Goal: Task Accomplishment & Management: Manage account settings

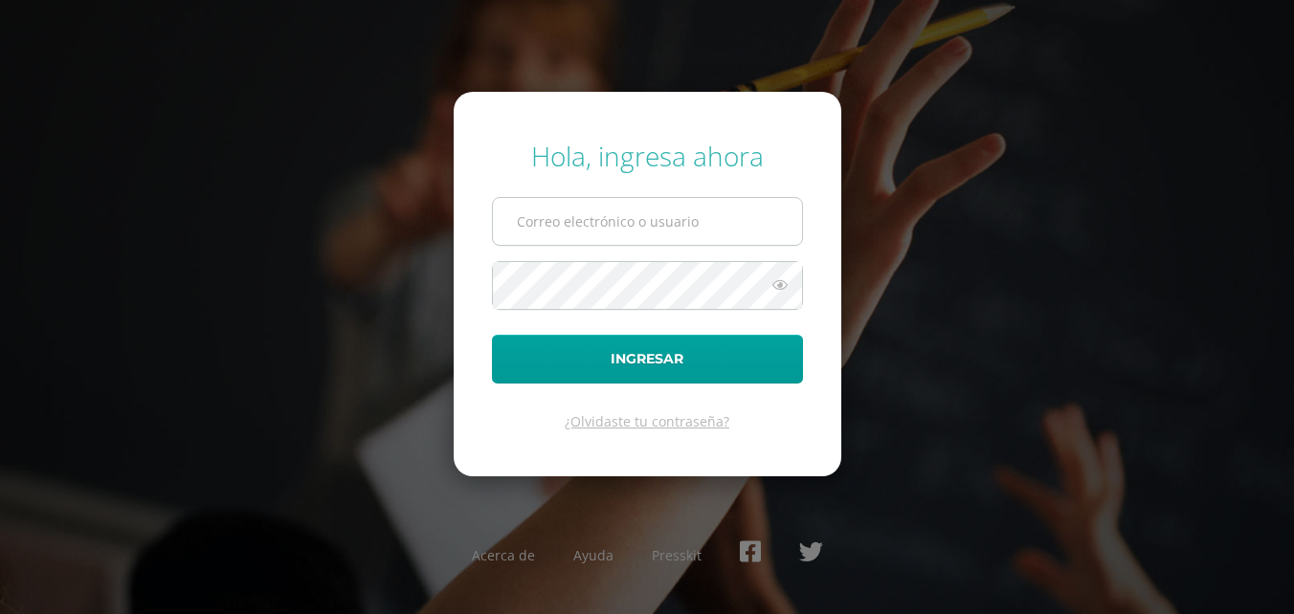
click at [642, 244] on input "text" at bounding box center [647, 221] width 309 height 47
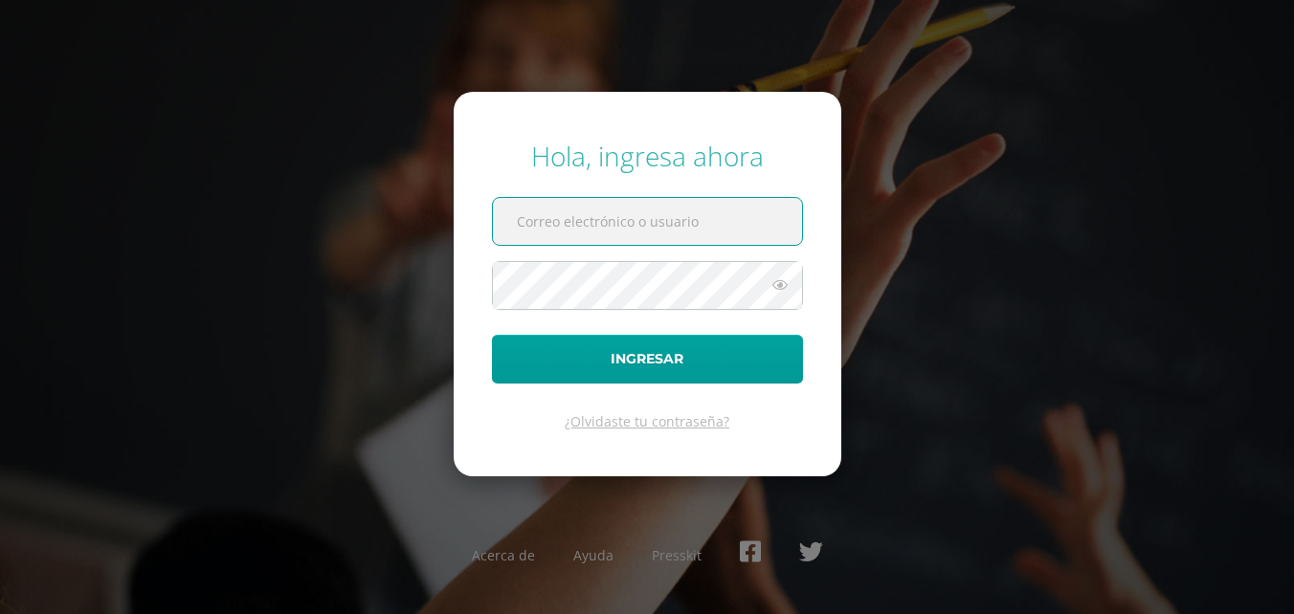
click at [672, 234] on input "text" at bounding box center [647, 221] width 309 height 47
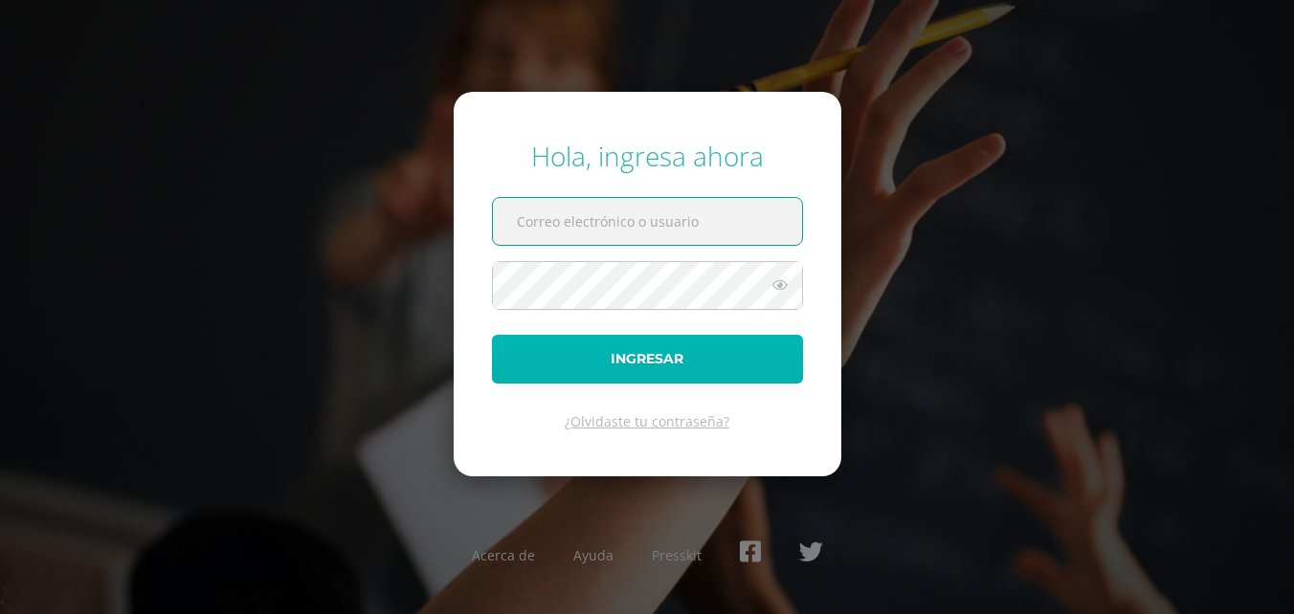
click at [697, 336] on button "Ingresar" at bounding box center [647, 359] width 311 height 49
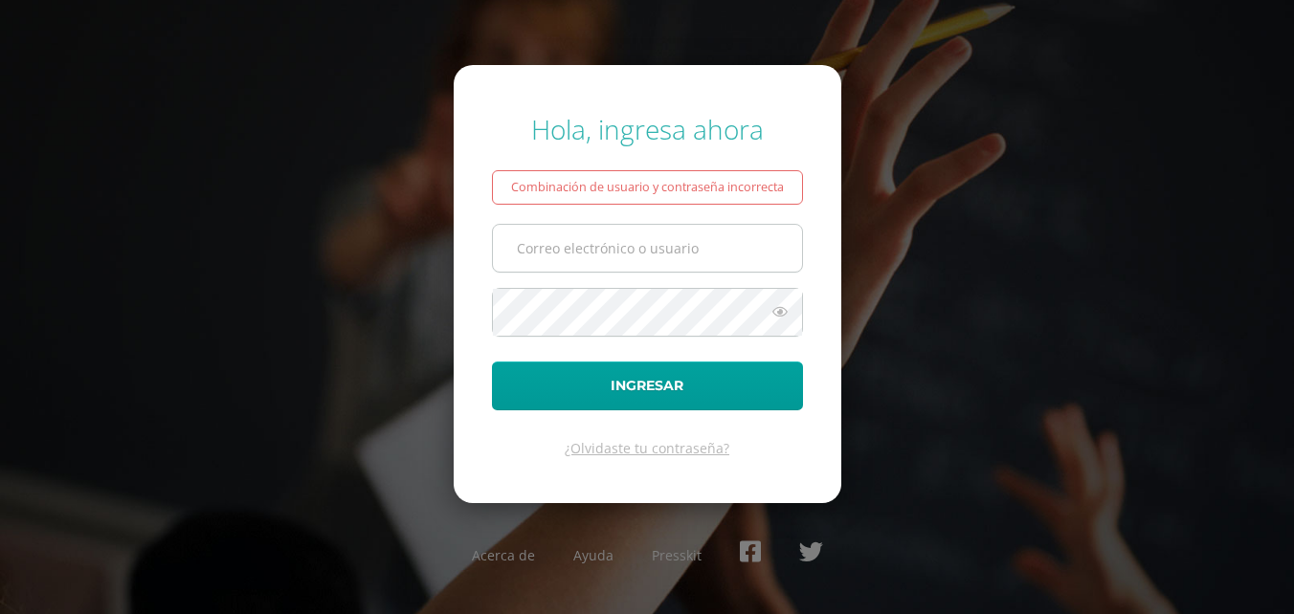
click at [664, 234] on input "text" at bounding box center [647, 248] width 309 height 47
click at [664, 238] on input "text" at bounding box center [647, 248] width 309 height 47
click at [663, 239] on input "text" at bounding box center [647, 248] width 309 height 47
click at [643, 462] on form "Hola, ingresa ahora Combinación de usuario y contraseña incorrecta Ingresar ¿Ol…" at bounding box center [648, 284] width 388 height 438
click at [654, 457] on link "¿Olvidaste tu contraseña?" at bounding box center [647, 448] width 165 height 18
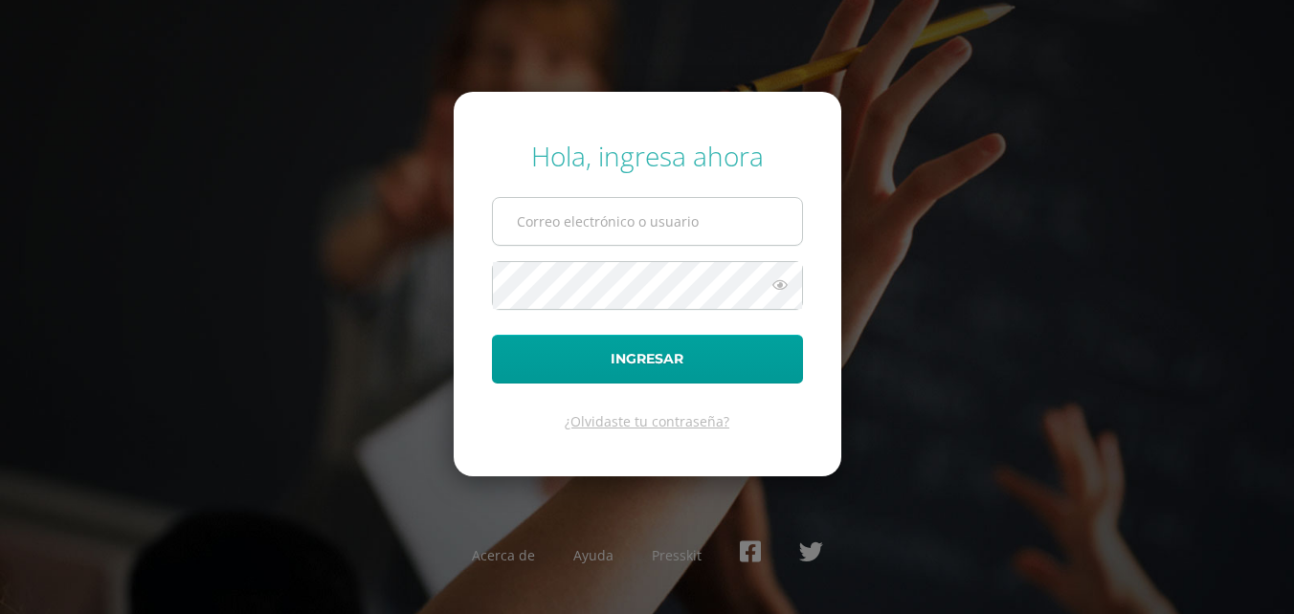
click at [625, 230] on input "text" at bounding box center [647, 221] width 309 height 47
click at [633, 234] on input "text" at bounding box center [647, 221] width 309 height 47
click at [620, 420] on link "¿Olvidaste tu contraseña?" at bounding box center [647, 421] width 165 height 18
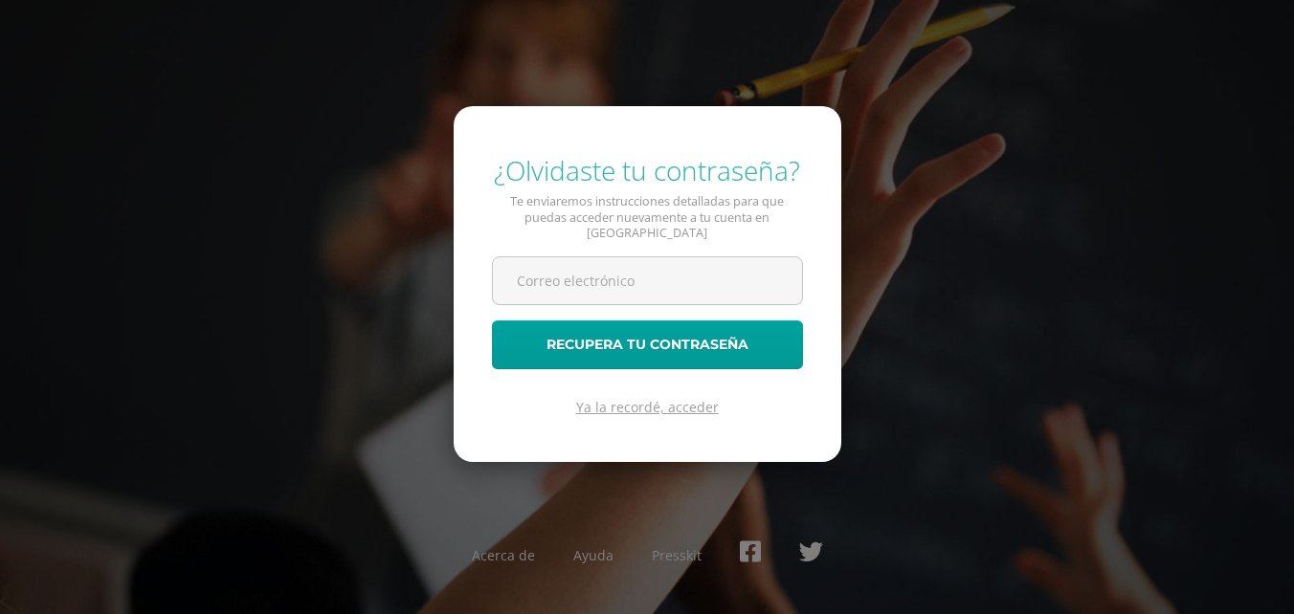
click at [657, 409] on link "Ya la recordé, acceder" at bounding box center [647, 407] width 143 height 18
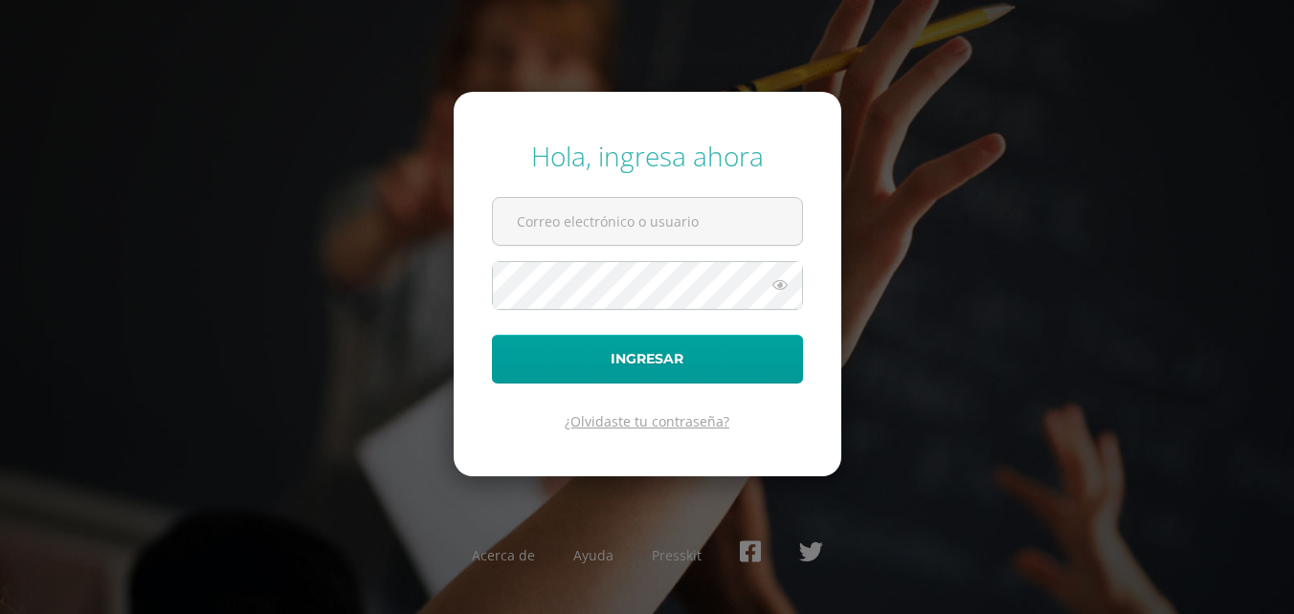
click at [652, 422] on link "¿Olvidaste tu contraseña?" at bounding box center [647, 421] width 165 height 18
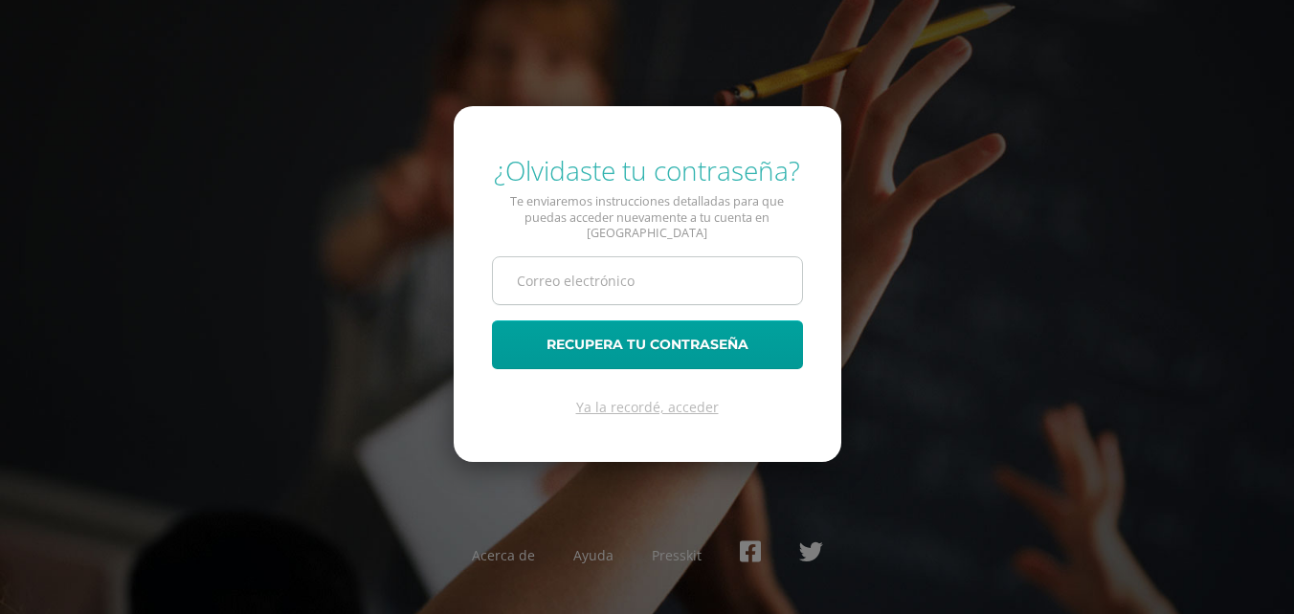
click at [616, 267] on input "text" at bounding box center [647, 280] width 309 height 47
type input "[EMAIL_ADDRESS][DOMAIN_NAME]"
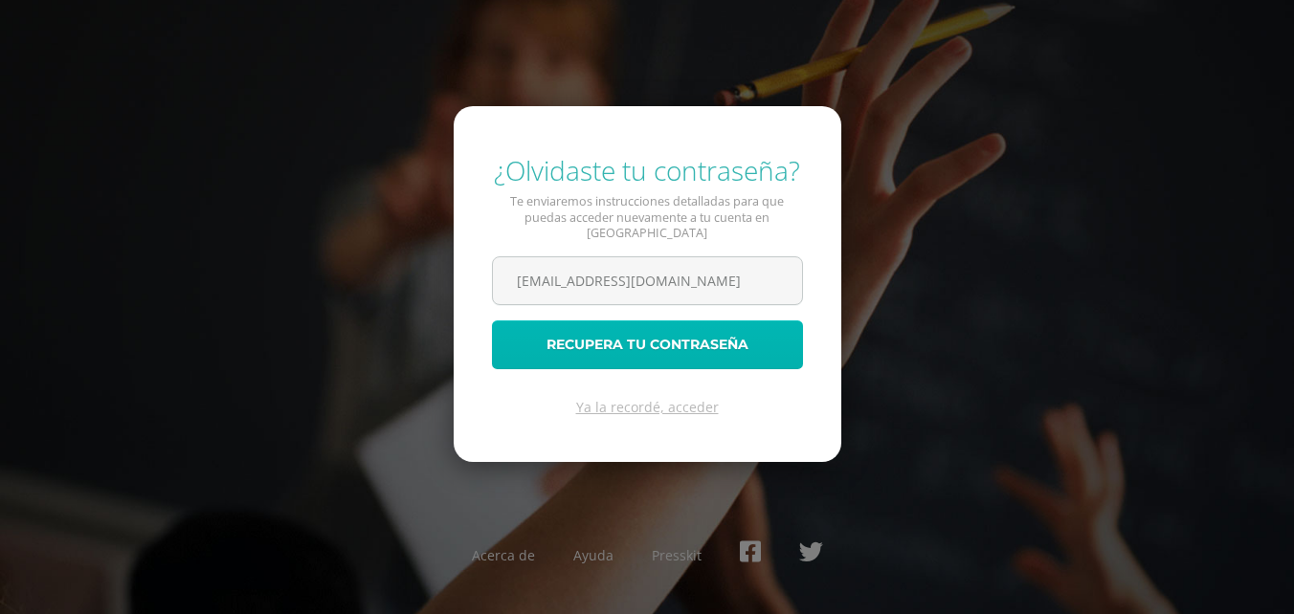
click at [633, 348] on button "Recupera tu contraseña" at bounding box center [647, 345] width 311 height 49
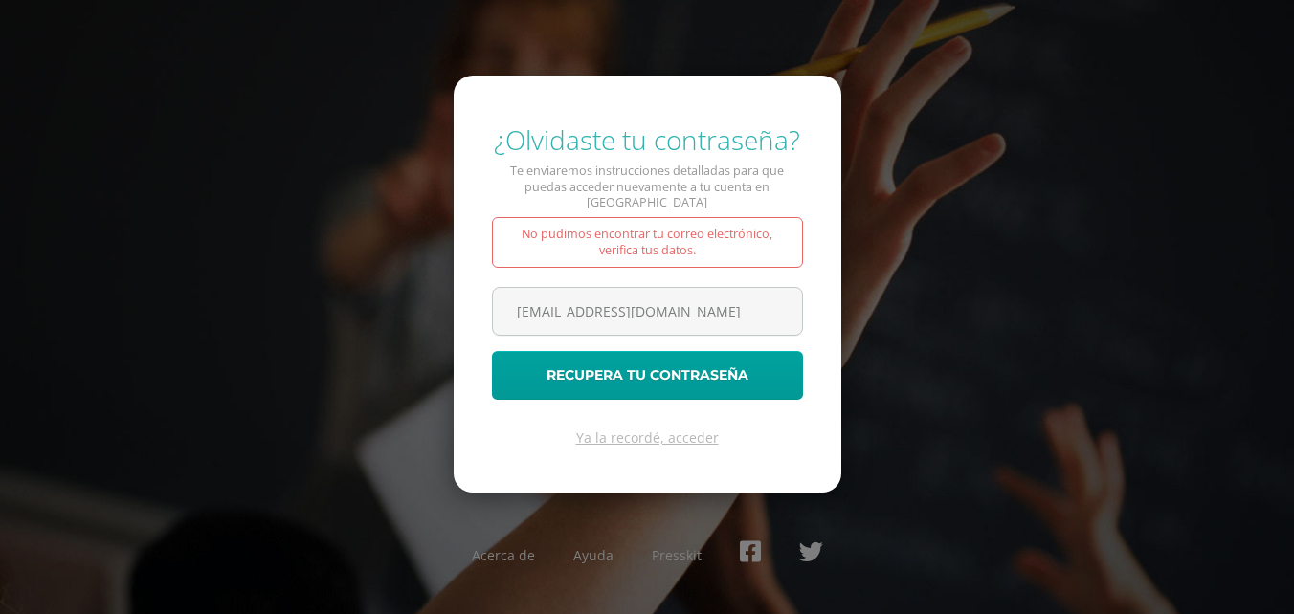
click at [636, 234] on div "No pudimos encontrar tu correo electrónico, verifica tus datos." at bounding box center [647, 242] width 311 height 51
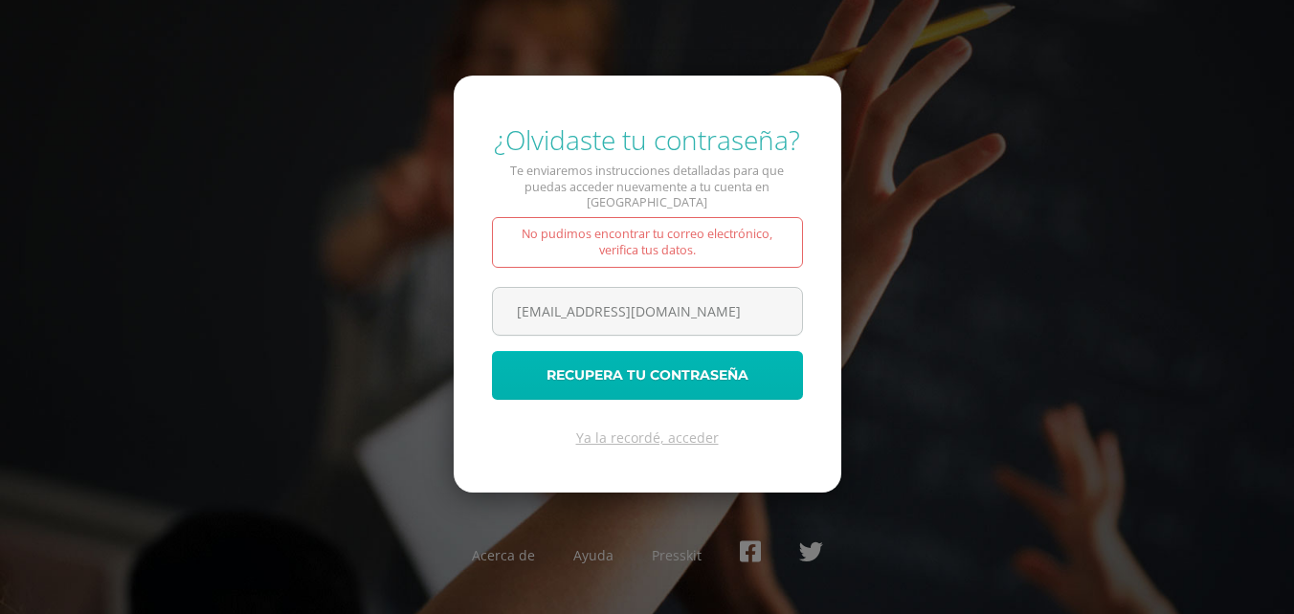
click at [671, 359] on button "Recupera tu contraseña" at bounding box center [647, 375] width 311 height 49
click at [672, 360] on button "Recupera tu contraseña" at bounding box center [647, 375] width 311 height 49
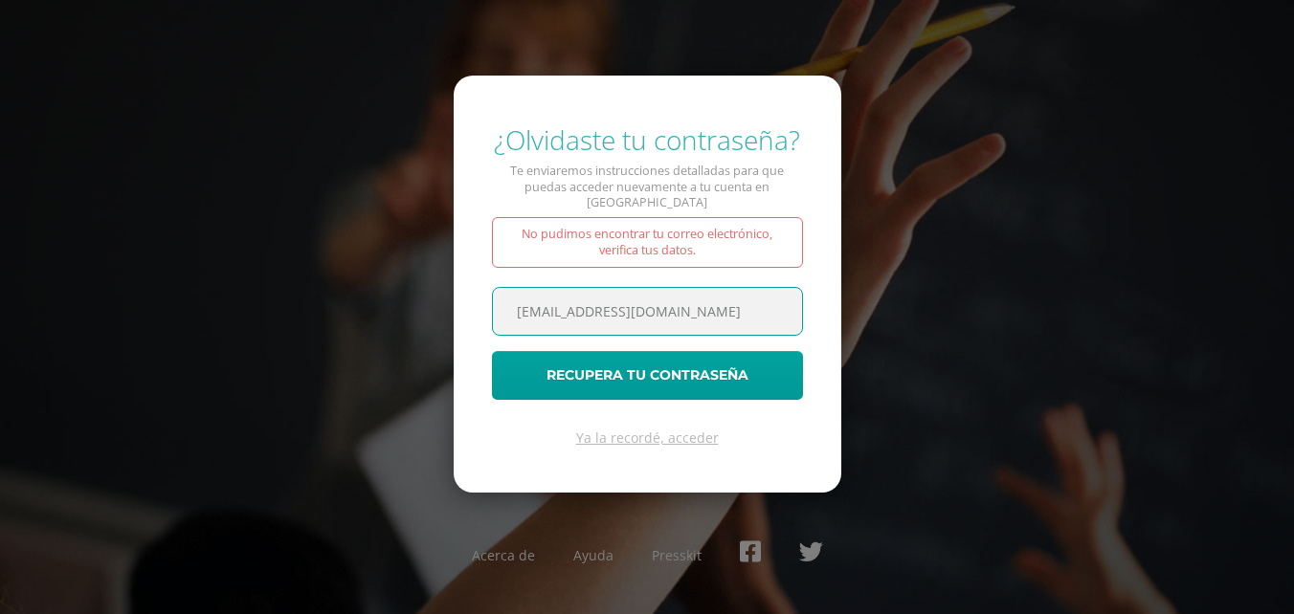
click at [700, 270] on form "¿Olvidaste tu contraseña? Te enviaremos instrucciones detalladas para que pueda…" at bounding box center [648, 284] width 388 height 417
click at [700, 261] on form "¿Olvidaste tu contraseña? Te enviaremos instrucciones detalladas para que pueda…" at bounding box center [648, 284] width 388 height 417
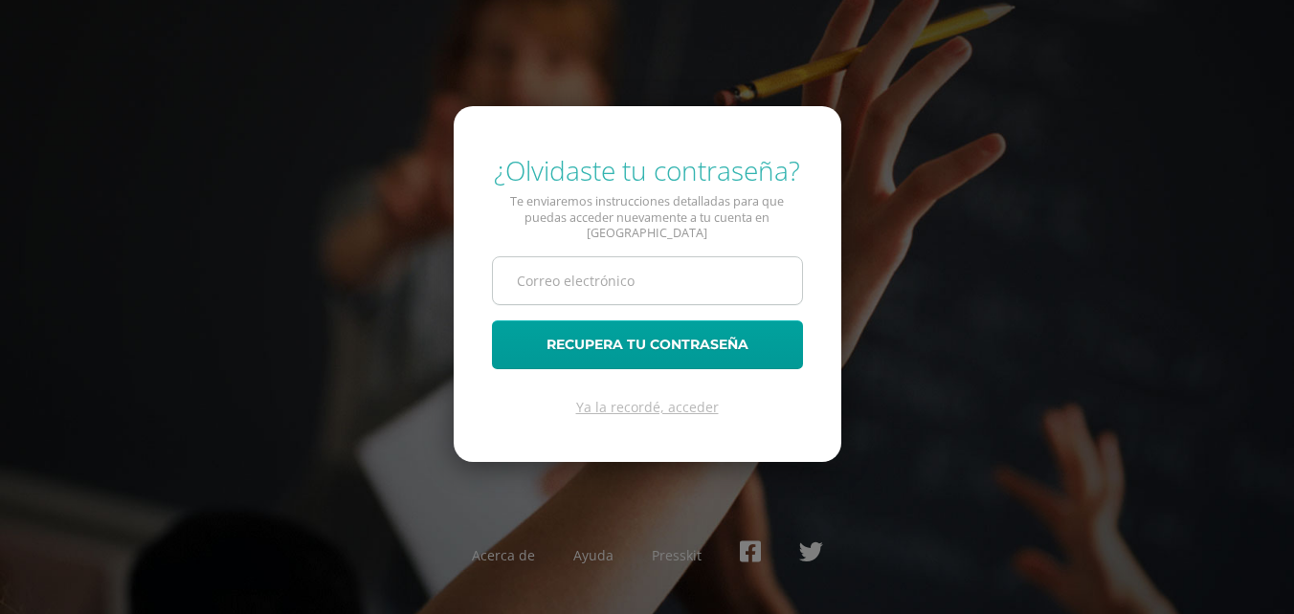
click at [698, 287] on input "text" at bounding box center [647, 280] width 309 height 47
click at [678, 408] on link "Ya la recordé, acceder" at bounding box center [647, 407] width 143 height 18
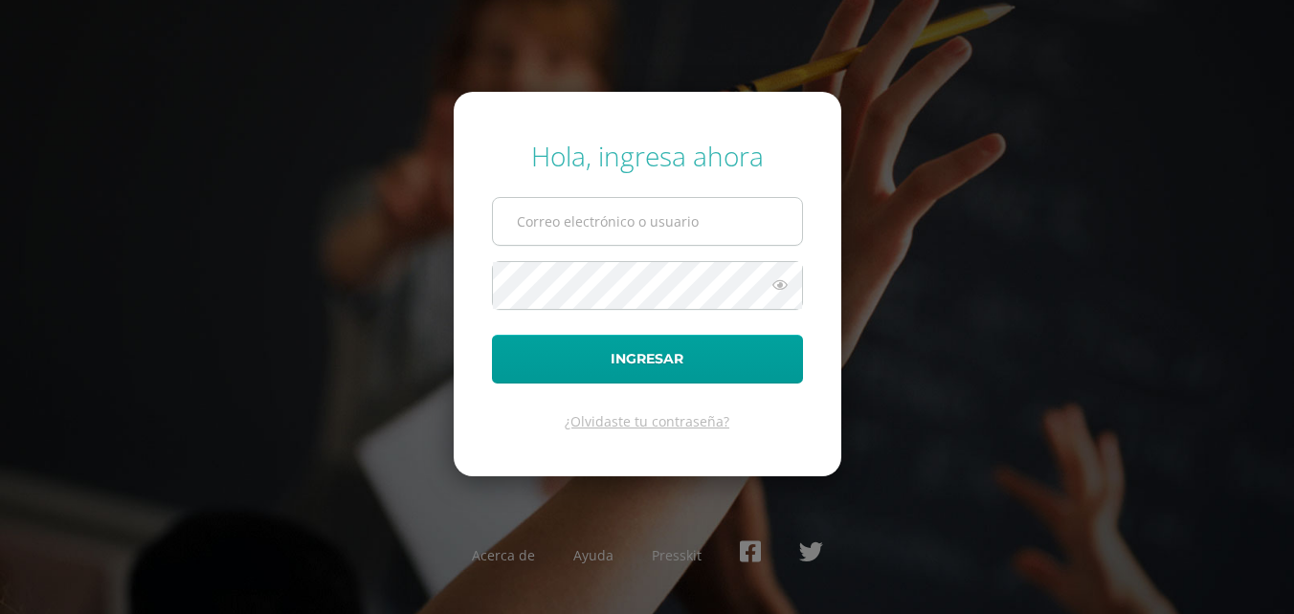
click at [759, 221] on input "text" at bounding box center [647, 221] width 309 height 47
type input "[EMAIL_ADDRESS][DOMAIN_NAME]"
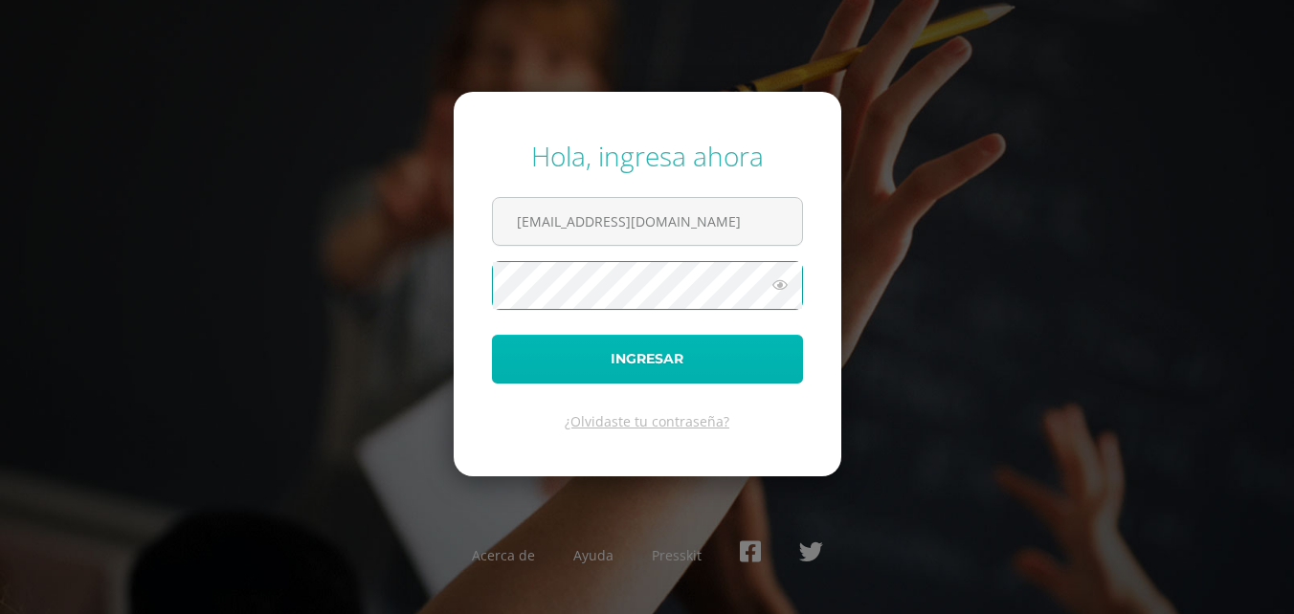
click at [666, 358] on button "Ingresar" at bounding box center [647, 359] width 311 height 49
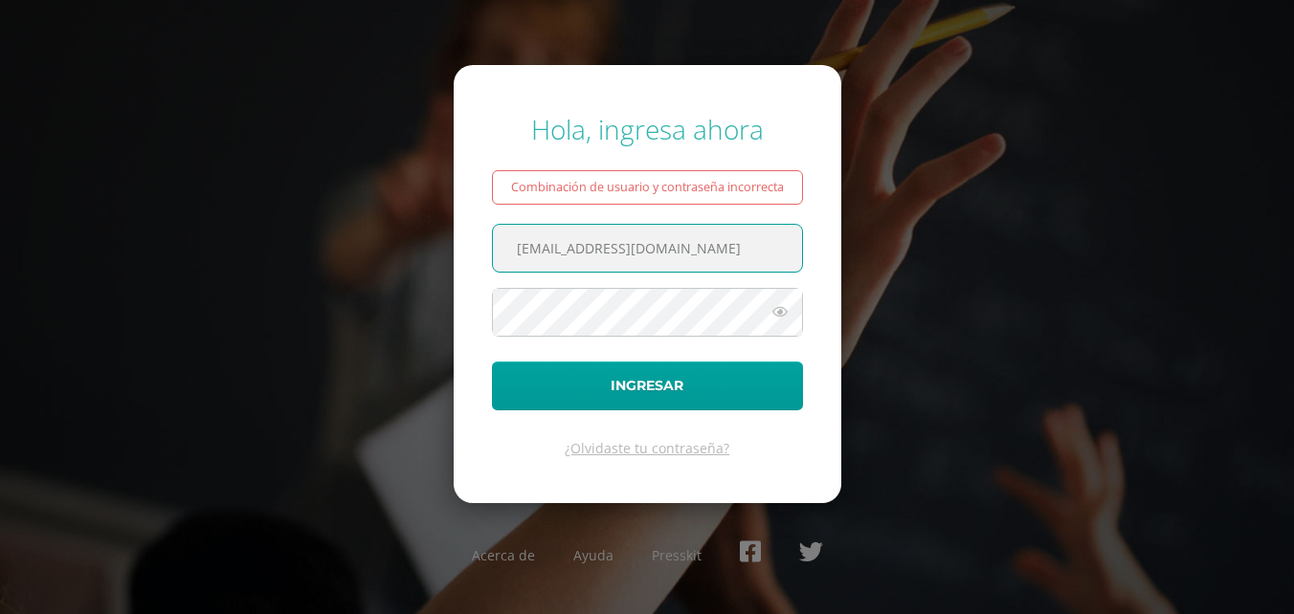
click at [601, 250] on input "[EMAIL_ADDRESS][DOMAIN_NAME]" at bounding box center [647, 248] width 309 height 47
type input "[EMAIL_ADDRESS][DOMAIN_NAME]"
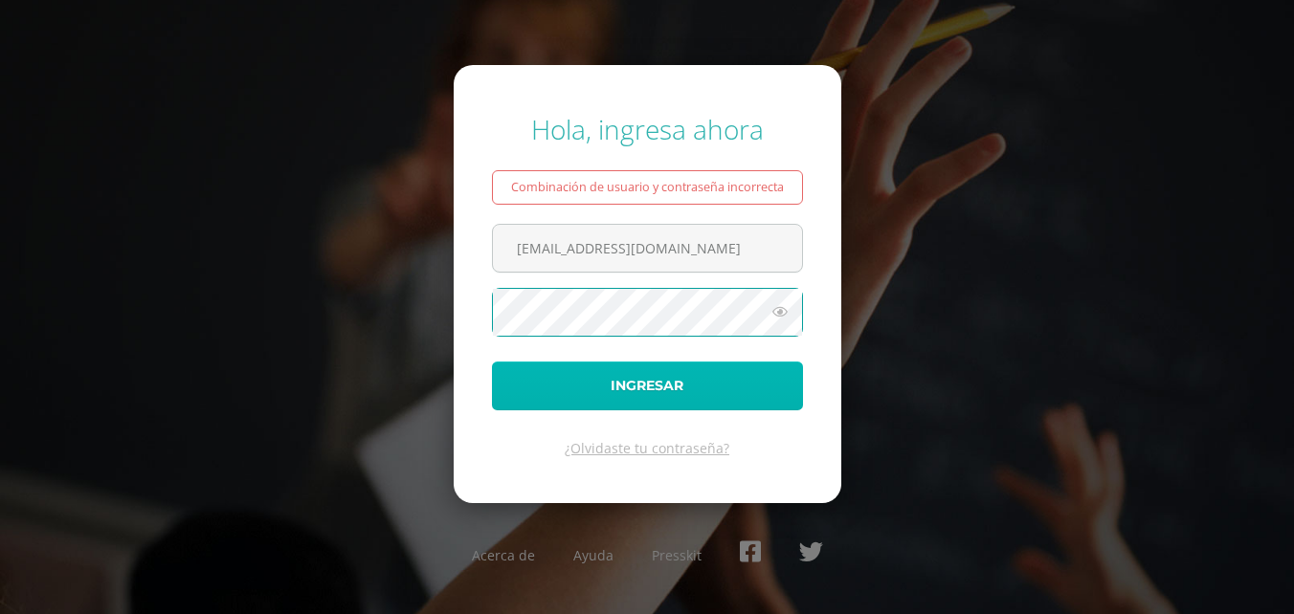
click at [690, 381] on button "Ingresar" at bounding box center [647, 386] width 311 height 49
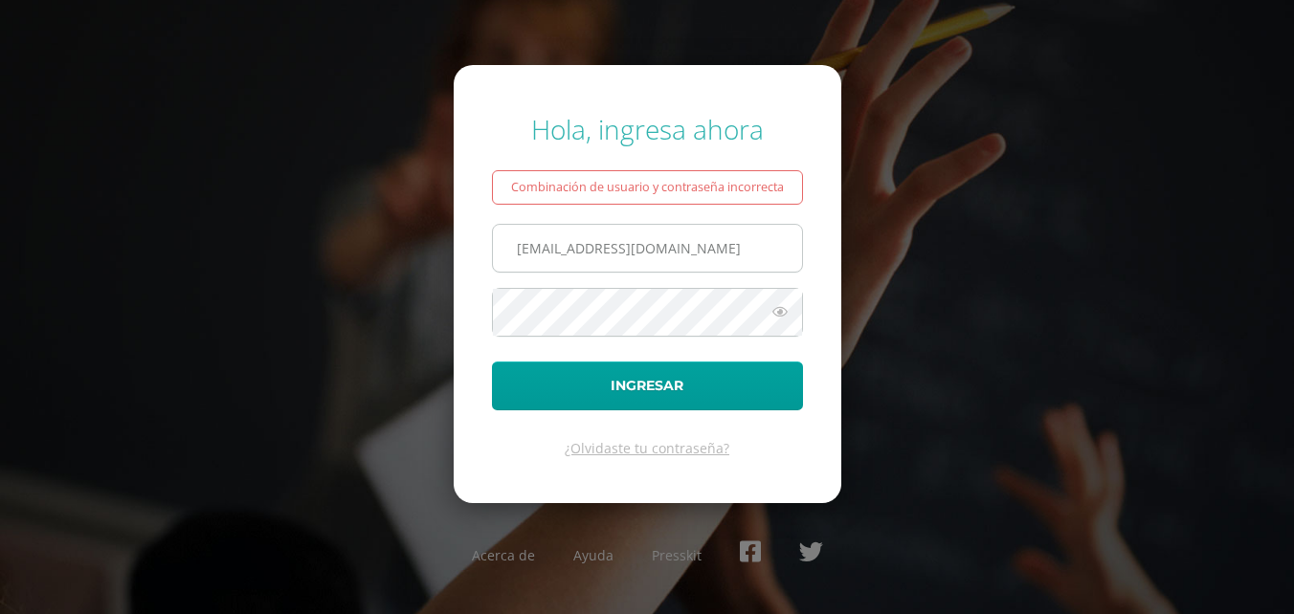
click at [691, 269] on input "[EMAIL_ADDRESS][DOMAIN_NAME]" at bounding box center [647, 248] width 309 height 47
type input "c"
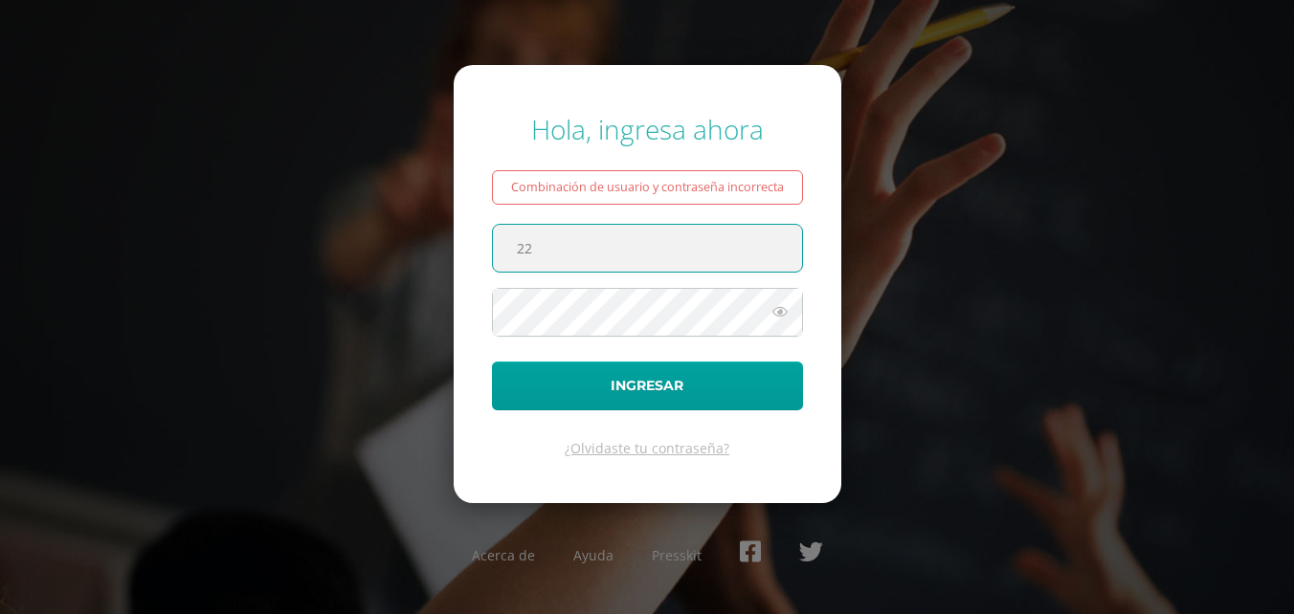
type input "2"
type input "0"
